Goal: Task Accomplishment & Management: Use online tool/utility

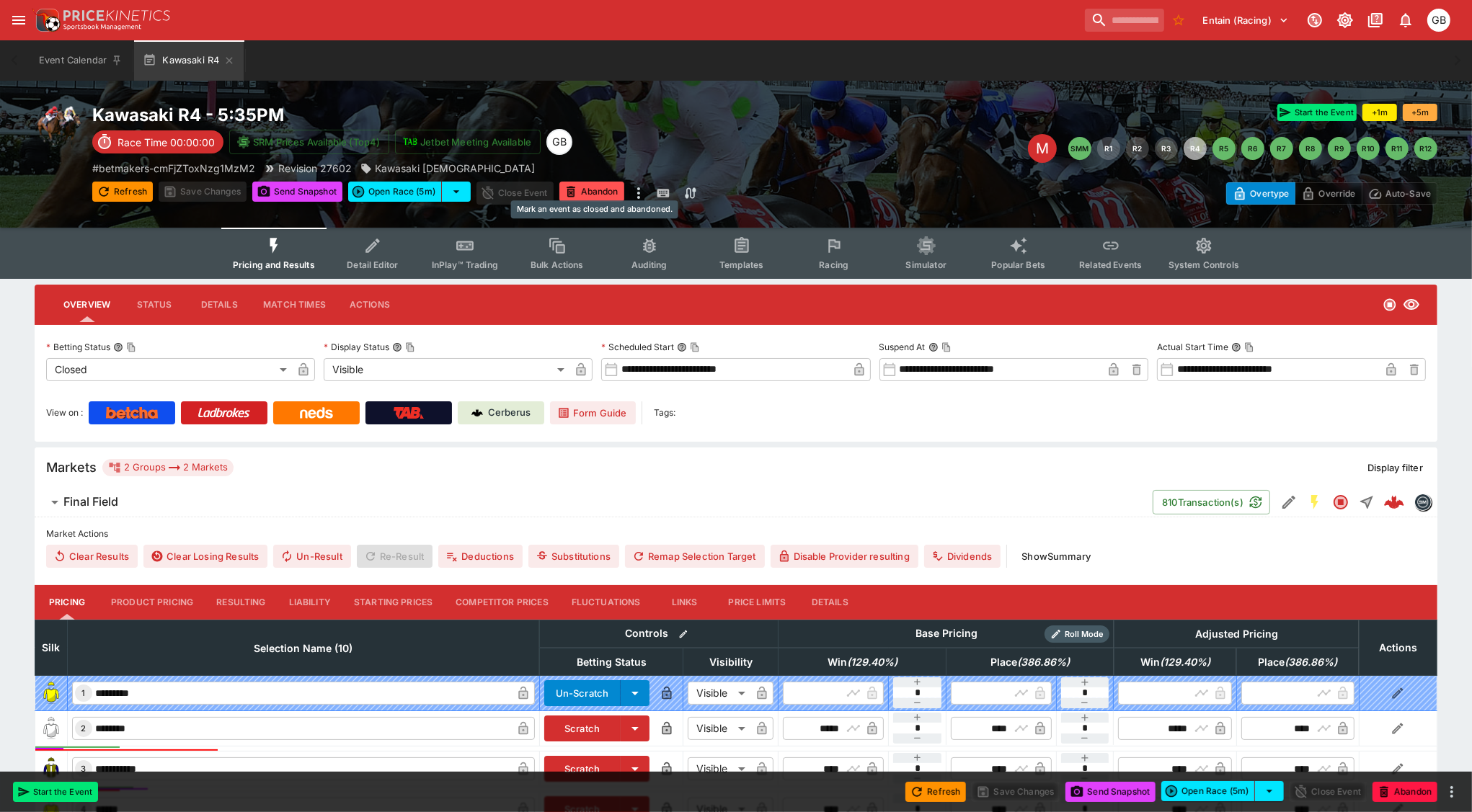
click at [597, 194] on button "Abandon" at bounding box center [592, 191] width 65 height 20
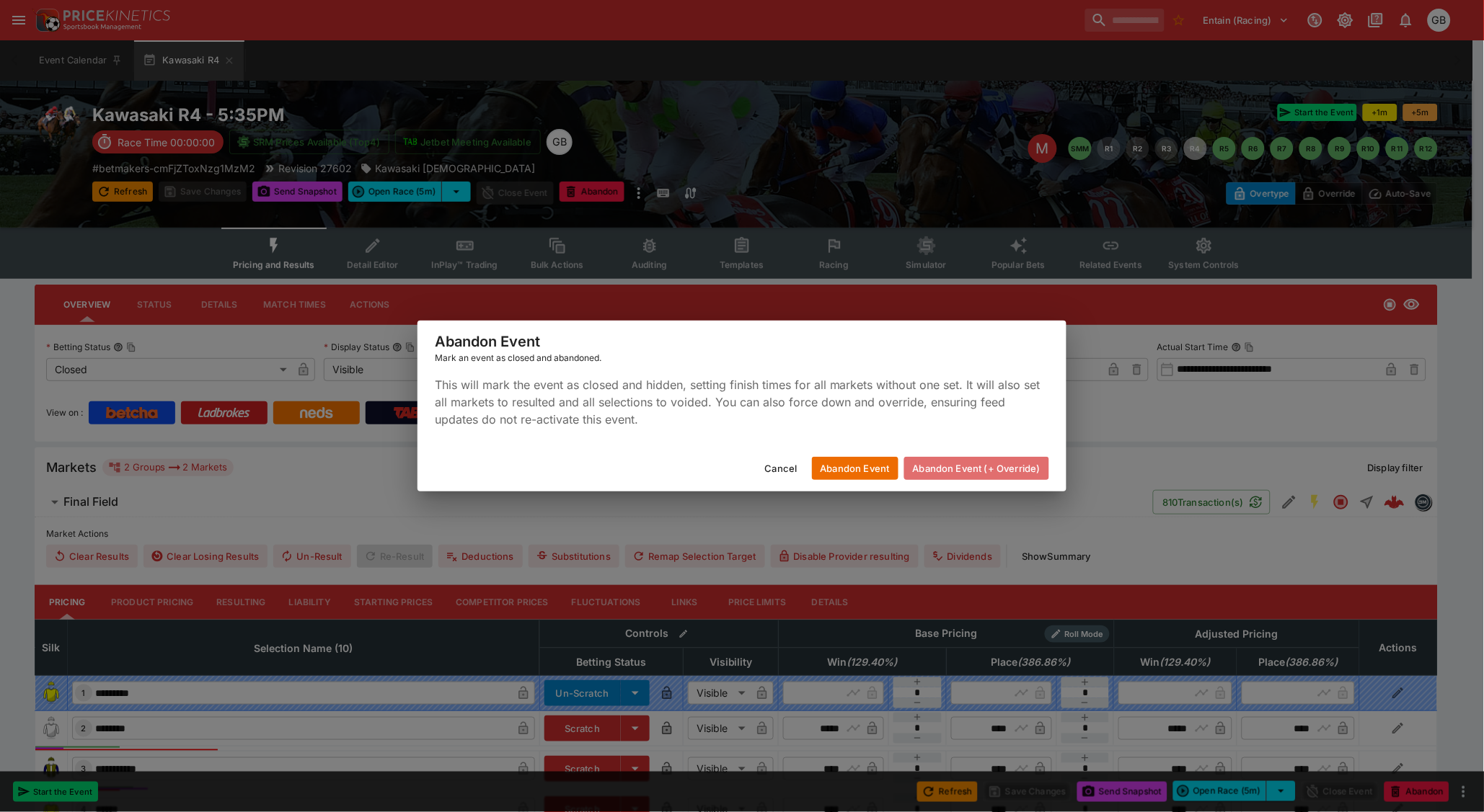
click at [996, 465] on button "Abandon Event (+ Override)" at bounding box center [976, 468] width 145 height 23
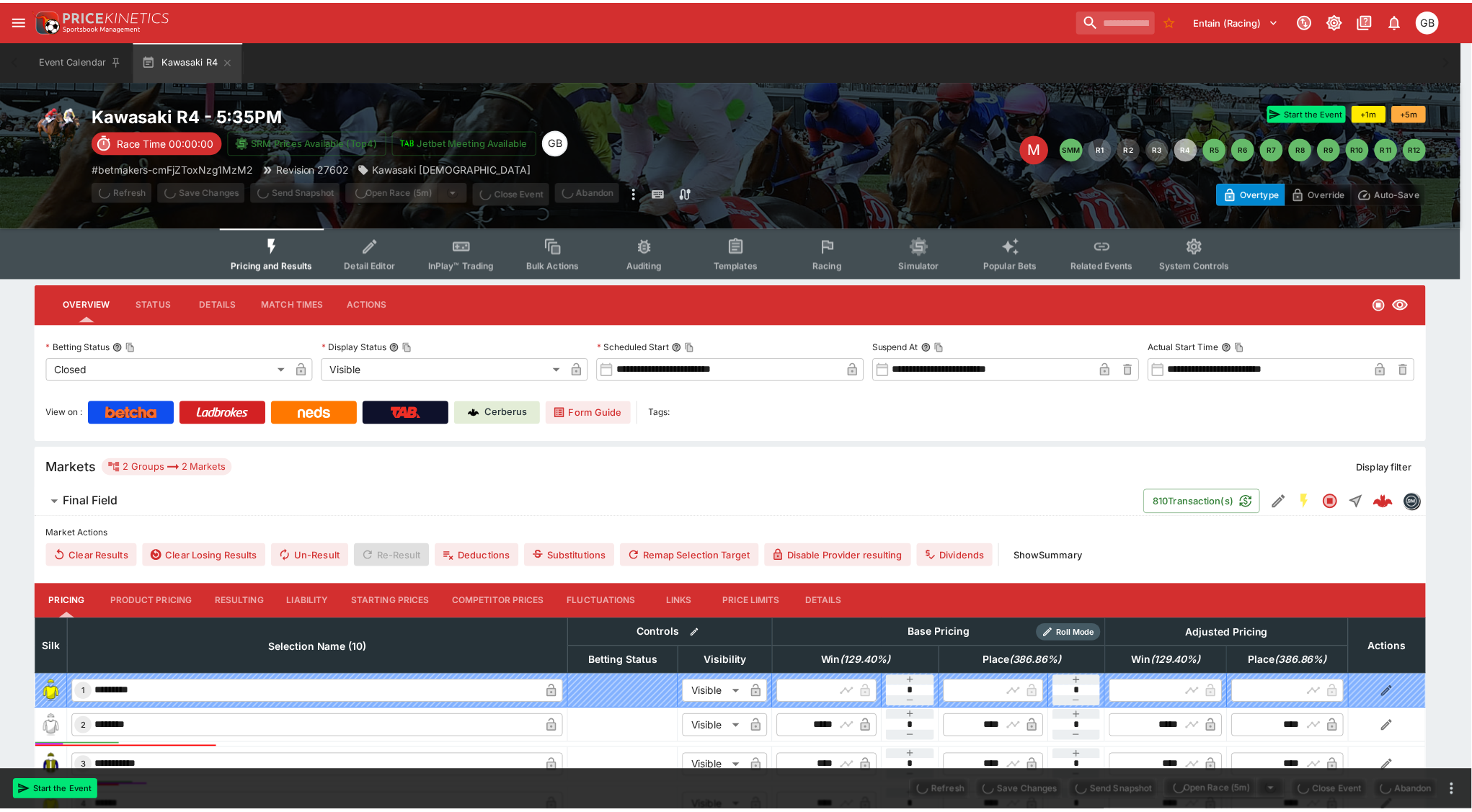
type input "**********"
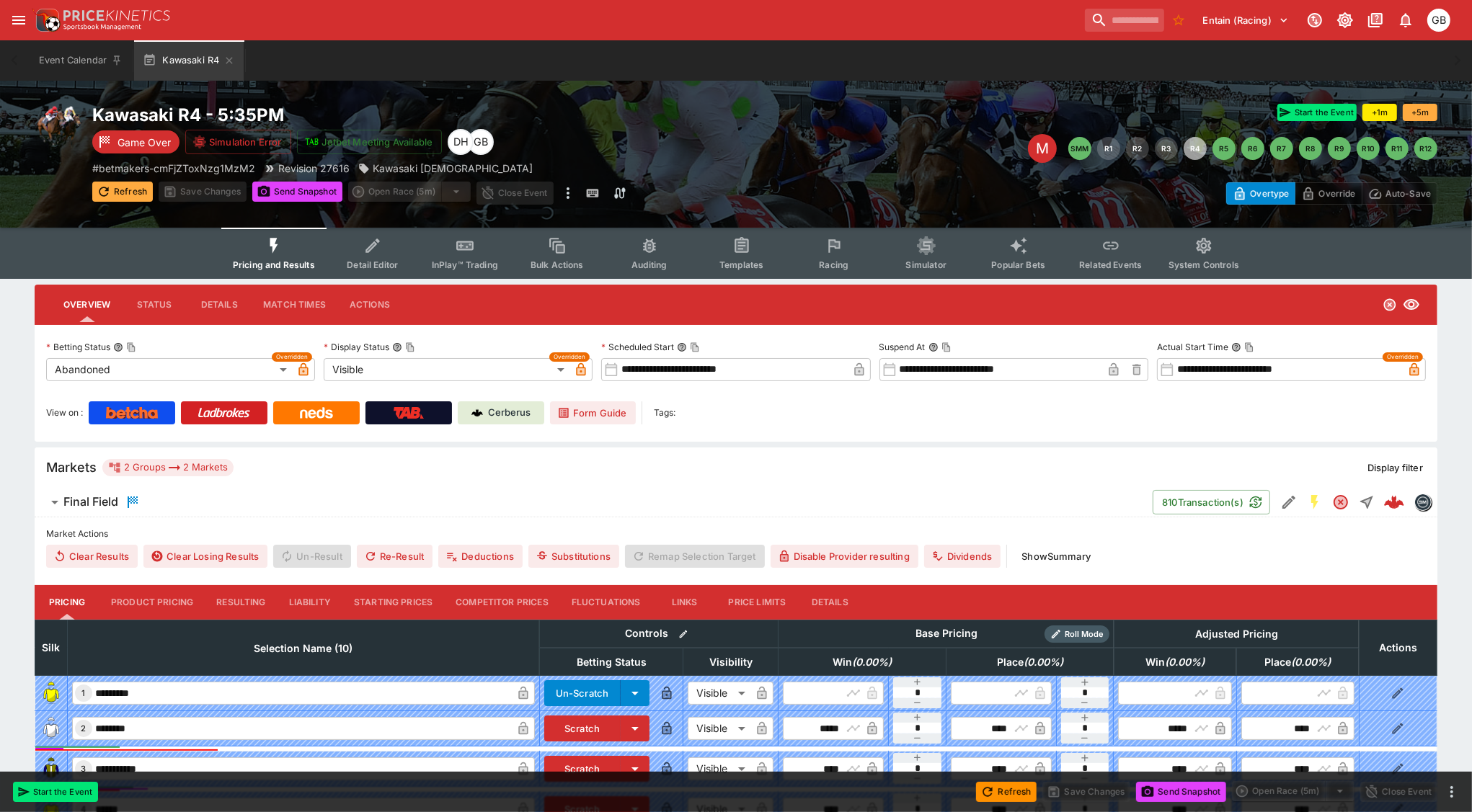
click at [135, 187] on button "Refresh" at bounding box center [122, 191] width 61 height 20
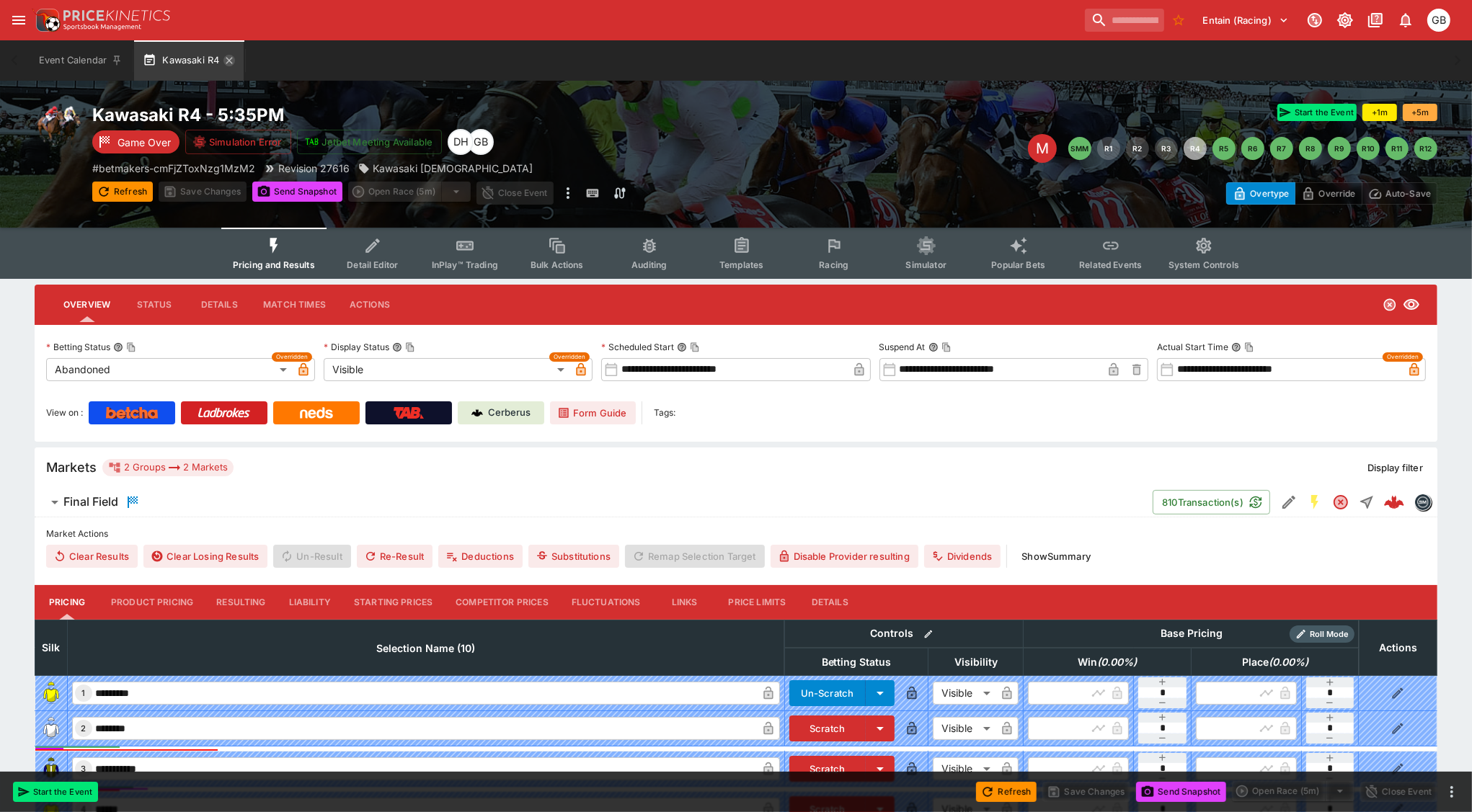
click at [234, 62] on icon "button" at bounding box center [229, 60] width 11 height 11
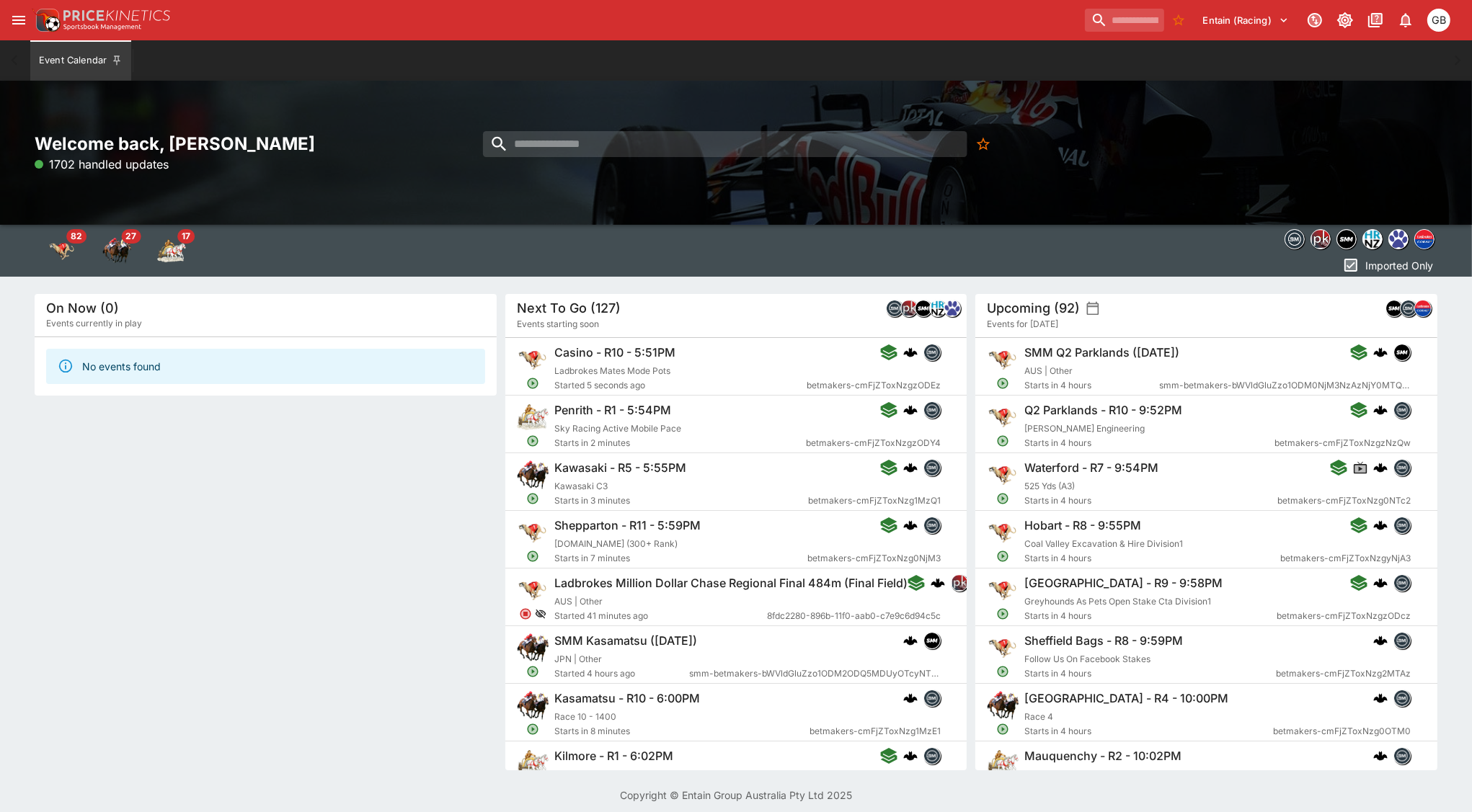
click at [816, 18] on div "Entain (Racing) 1 GB" at bounding box center [743, 20] width 1423 height 32
click at [540, 25] on div "Entain (Racing) 1 GB" at bounding box center [743, 20] width 1423 height 32
click at [716, 18] on div "Entain (Racing) 1 GB" at bounding box center [743, 20] width 1423 height 32
click at [925, 24] on div "Entain (Racing) 1 GB" at bounding box center [743, 20] width 1423 height 32
click at [767, 16] on div "Entain (Racing) 1 GB" at bounding box center [743, 20] width 1423 height 32
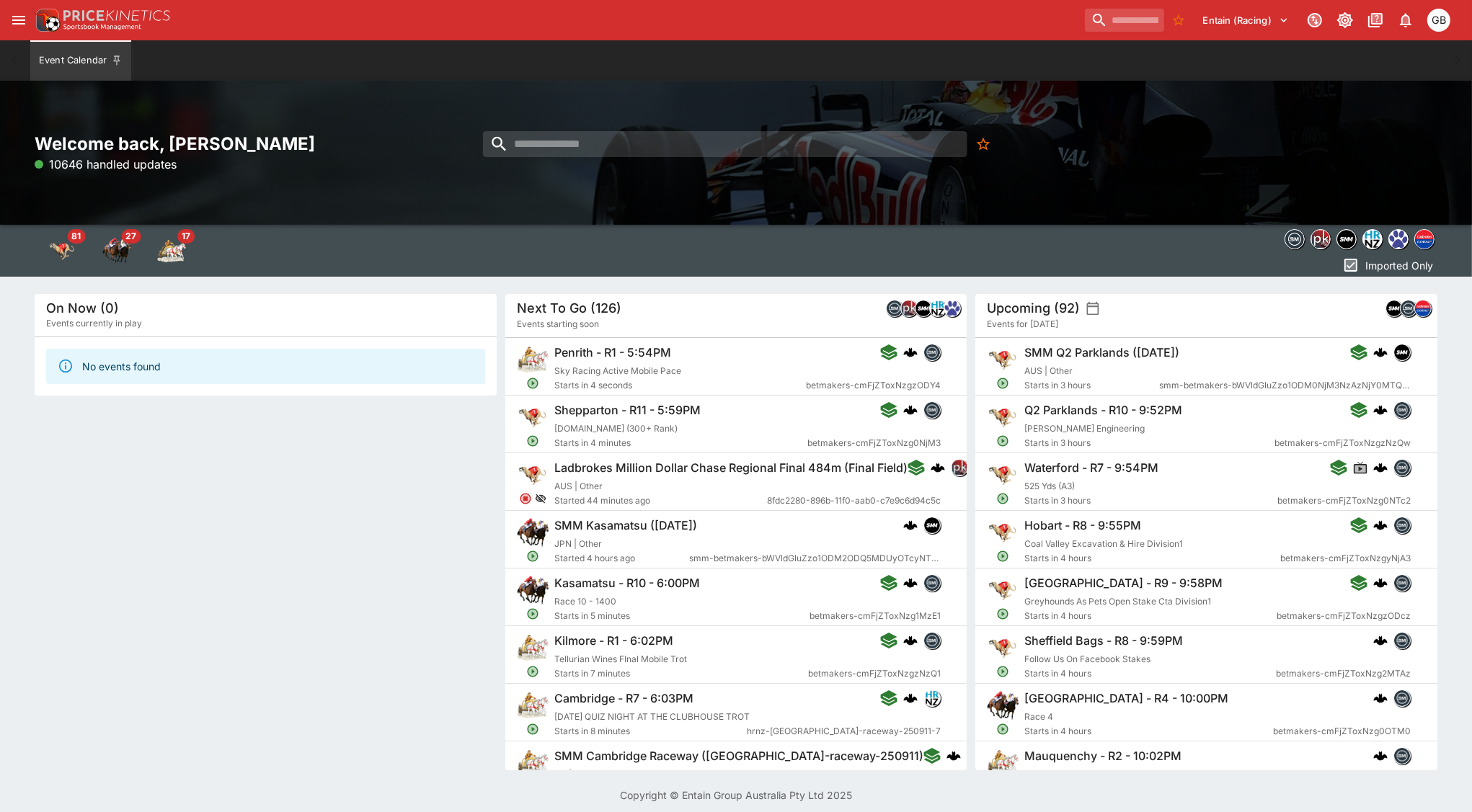
click at [748, 24] on div "Entain (Racing) 1 GB" at bounding box center [743, 20] width 1423 height 32
